Goal: Check status

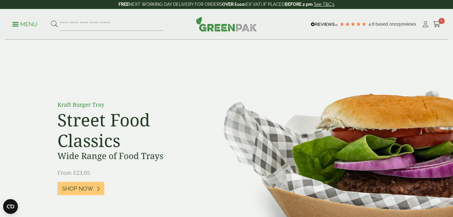
click at [425, 25] on icon at bounding box center [425, 24] width 8 height 6
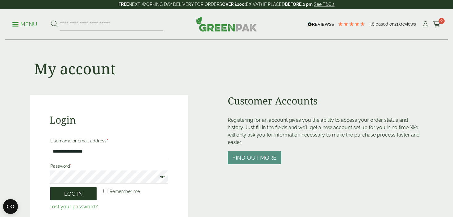
click at [74, 193] on button "Log in" at bounding box center [73, 193] width 46 height 13
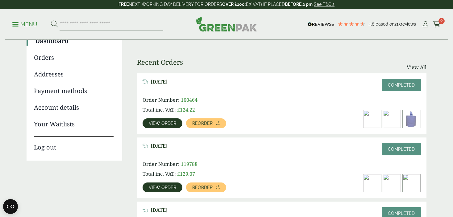
click at [168, 124] on span "View order" at bounding box center [162, 123] width 27 height 4
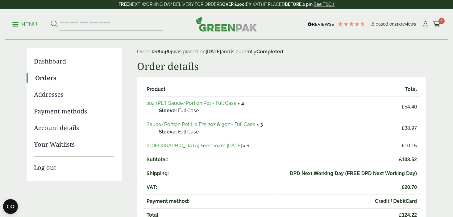
scroll to position [31, 0]
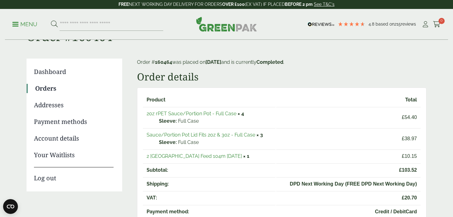
drag, startPoint x: 394, startPoint y: 3, endPoint x: 376, endPoint y: 166, distance: 164.2
click at [376, 167] on span "£ 103.52" at bounding box center [348, 170] width 137 height 7
